Goal: Book appointment/travel/reservation

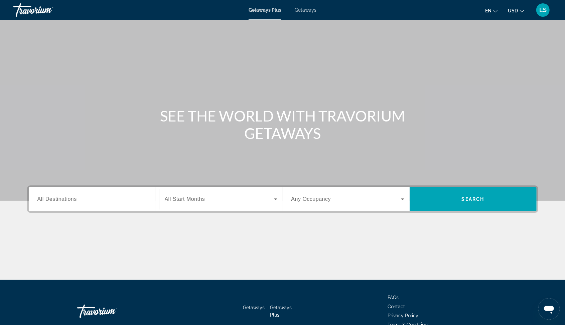
click at [52, 197] on span "All Destinations" at bounding box center [56, 199] width 39 height 6
click at [52, 197] on input "Destination All Destinations" at bounding box center [93, 199] width 113 height 8
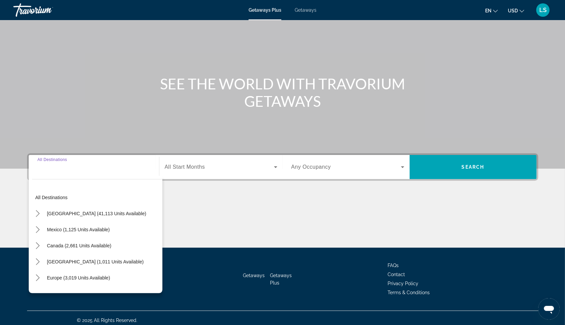
scroll to position [36, 0]
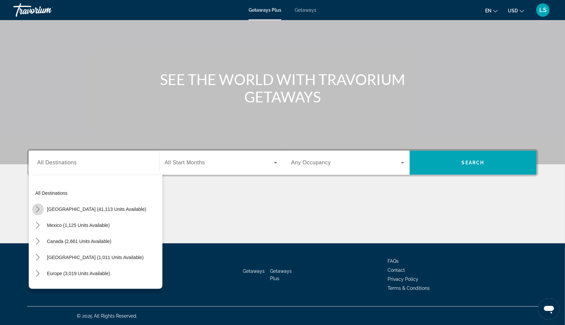
click at [37, 209] on icon "Toggle United States (41,113 units available) submenu" at bounding box center [37, 209] width 7 height 7
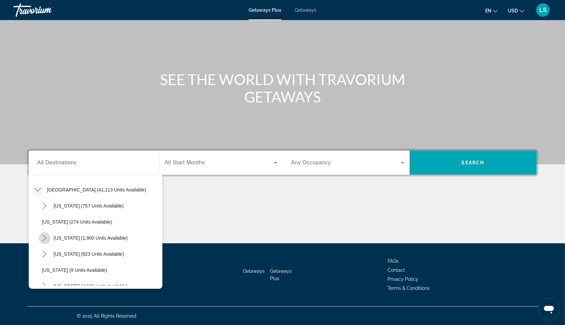
click at [44, 237] on icon "Toggle California (1,900 units available) submenu" at bounding box center [44, 237] width 7 height 7
click at [66, 252] on span "[GEOGRAPHIC_DATA] (1,198 units available)" at bounding box center [97, 253] width 97 height 5
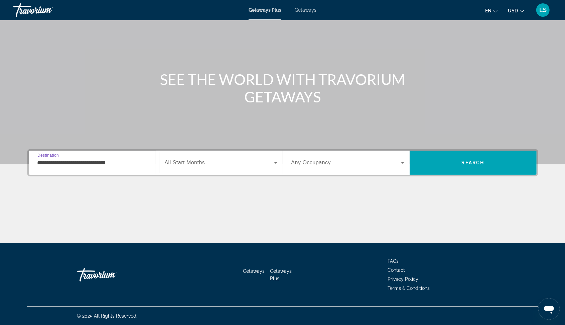
click at [44, 164] on input "**********" at bounding box center [93, 163] width 113 height 8
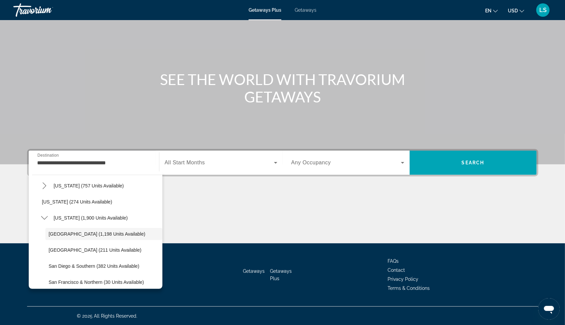
scroll to position [23, 0]
click at [39, 186] on icon "Toggle United States (41,113 units available) submenu" at bounding box center [37, 186] width 7 height 7
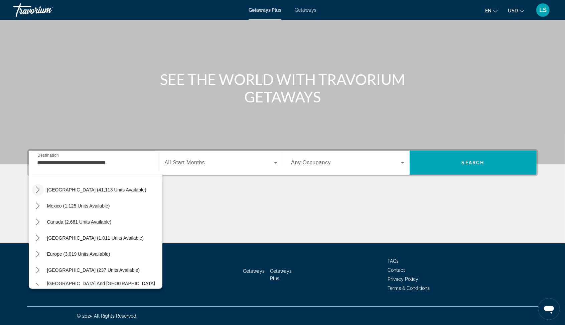
click at [39, 186] on icon "Toggle United States (41,113 units available) submenu" at bounding box center [37, 189] width 7 height 7
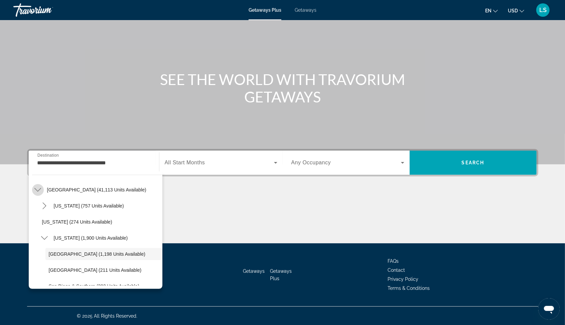
click at [39, 186] on icon "Toggle United States (41,113 units available) submenu" at bounding box center [37, 189] width 7 height 7
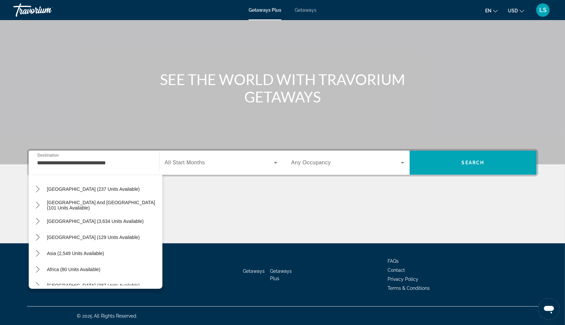
scroll to position [108, 0]
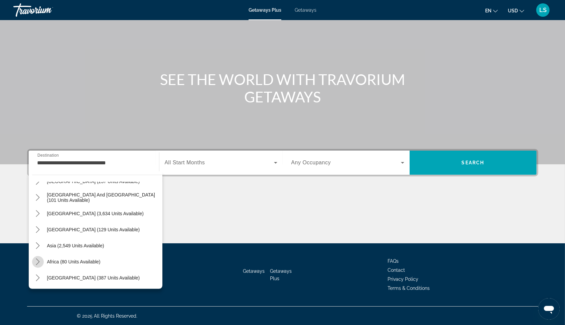
click at [38, 261] on icon "Toggle Africa (80 units available) submenu" at bounding box center [38, 261] width 4 height 7
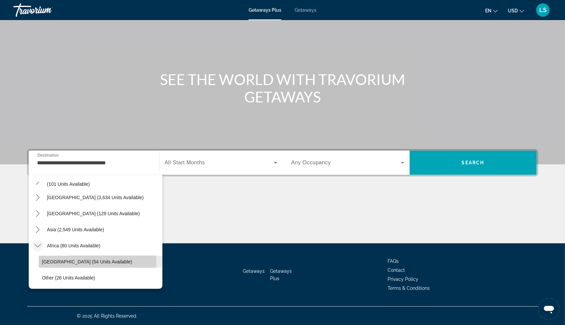
click at [70, 259] on span "[GEOGRAPHIC_DATA] (54 units available)" at bounding box center [87, 261] width 90 height 5
type input "**********"
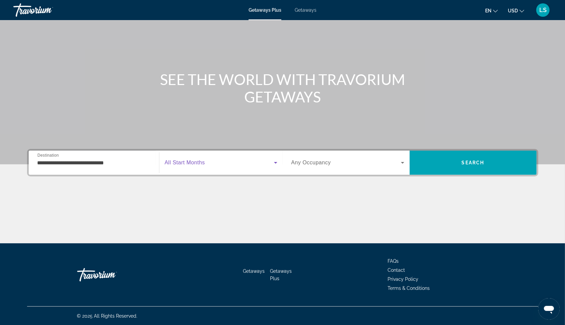
click at [252, 163] on span "Search widget" at bounding box center [219, 162] width 109 height 8
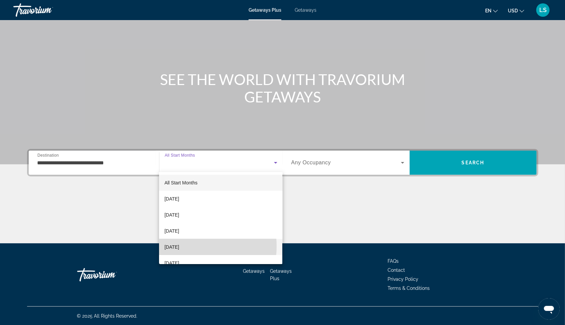
click at [179, 246] on span "[DATE]" at bounding box center [171, 247] width 15 height 8
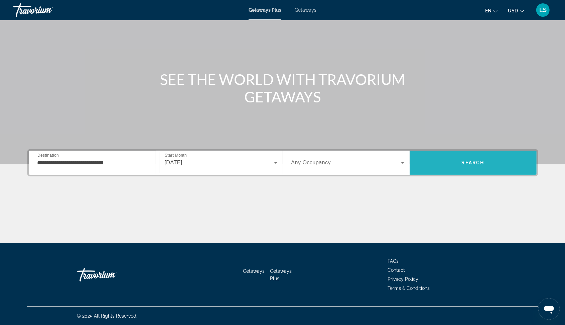
click at [472, 160] on span "Search" at bounding box center [473, 162] width 23 height 5
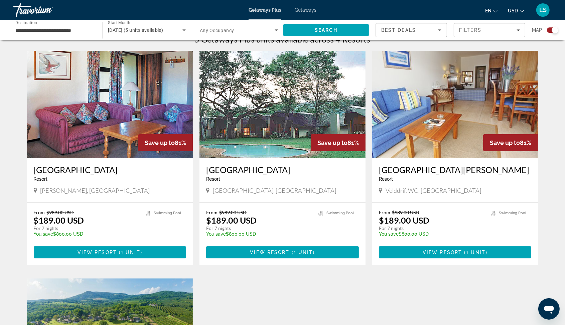
scroll to position [223, 0]
